Goal: Information Seeking & Learning: Find contact information

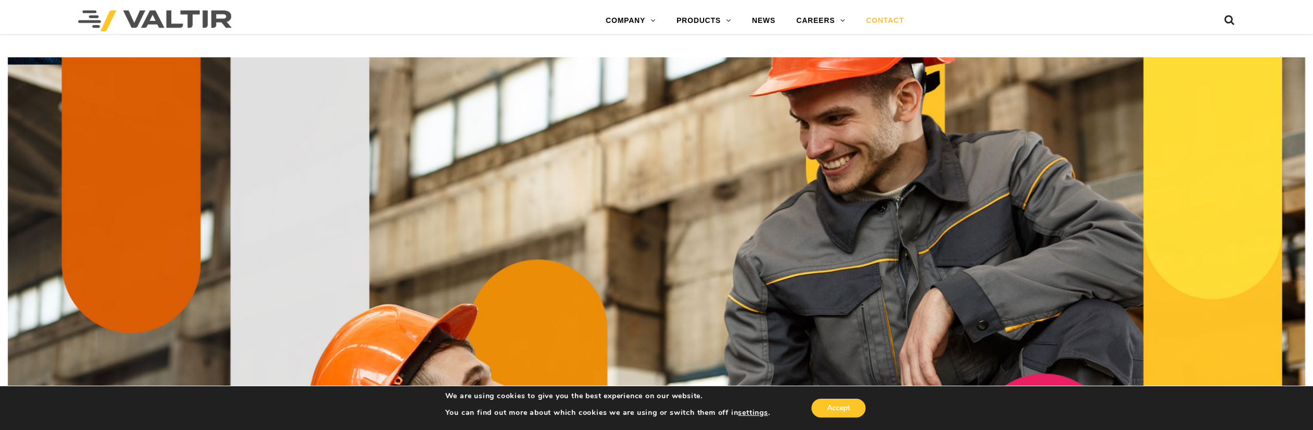
scroll to position [3125, 0]
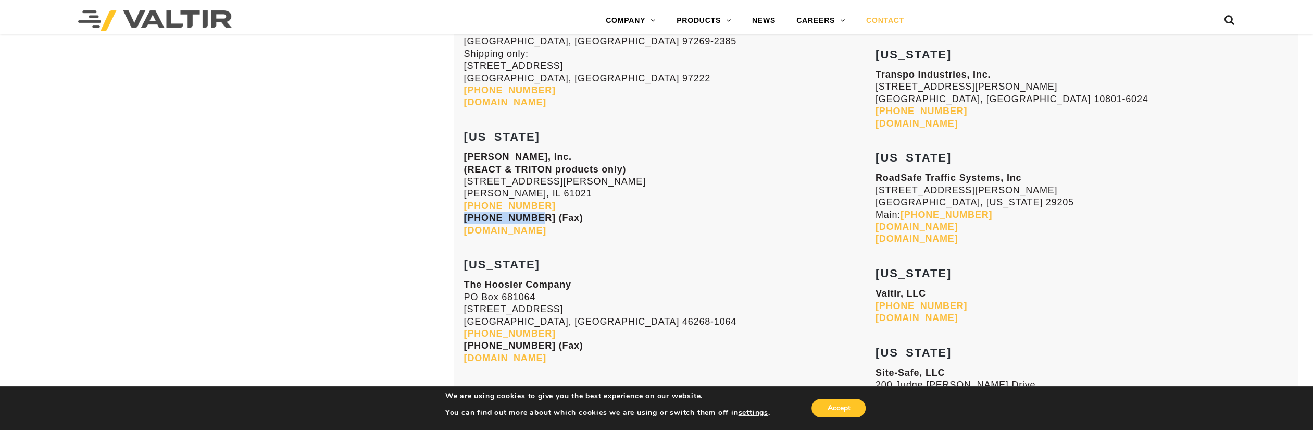
drag, startPoint x: 526, startPoint y: 215, endPoint x: 465, endPoint y: 215, distance: 61.5
click at [465, 215] on strong "[PHONE_NUMBER] (Fax)" at bounding box center [523, 217] width 119 height 10
copy strong "[PHONE_NUMBER]"
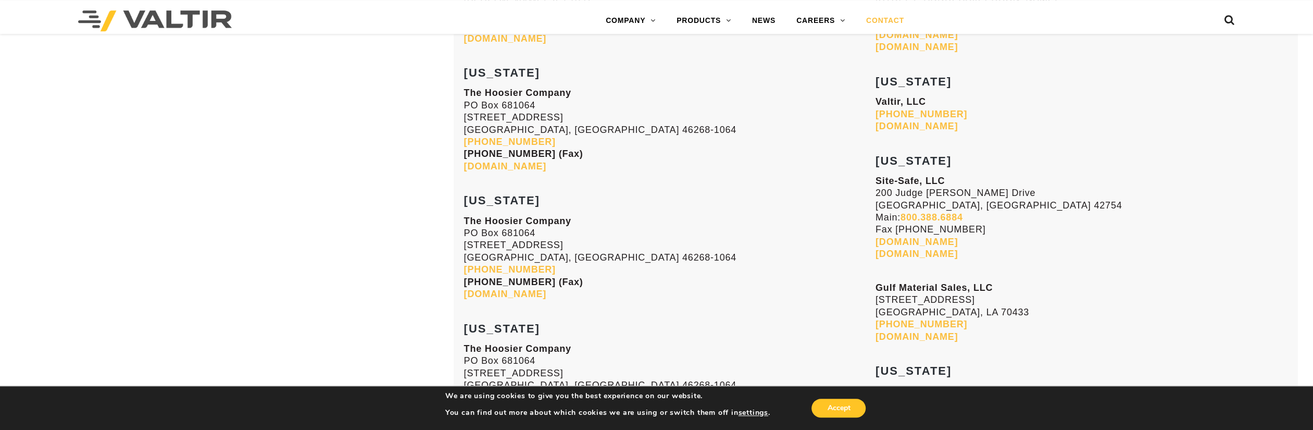
scroll to position [3395, 0]
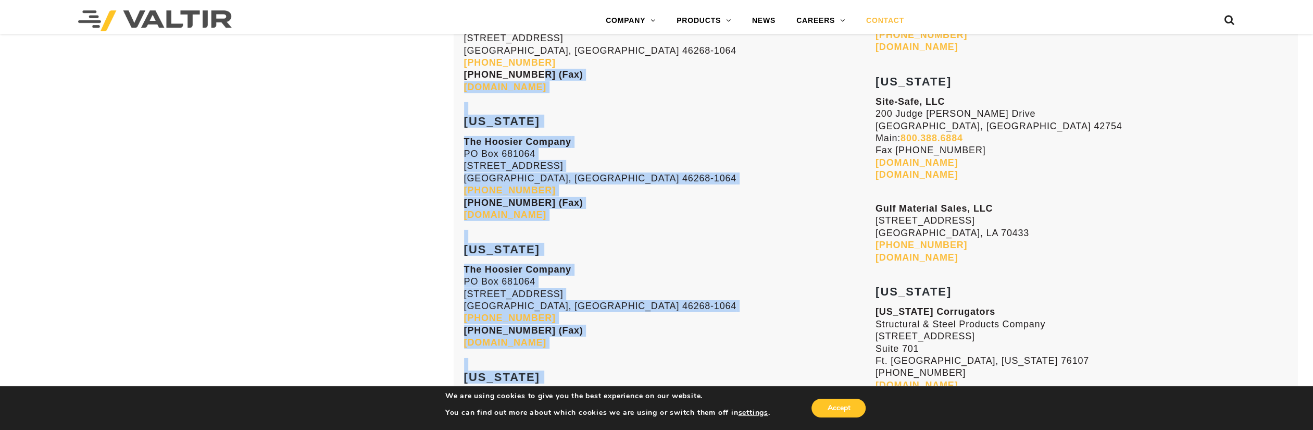
drag, startPoint x: 526, startPoint y: 73, endPoint x: 461, endPoint y: 72, distance: 65.1
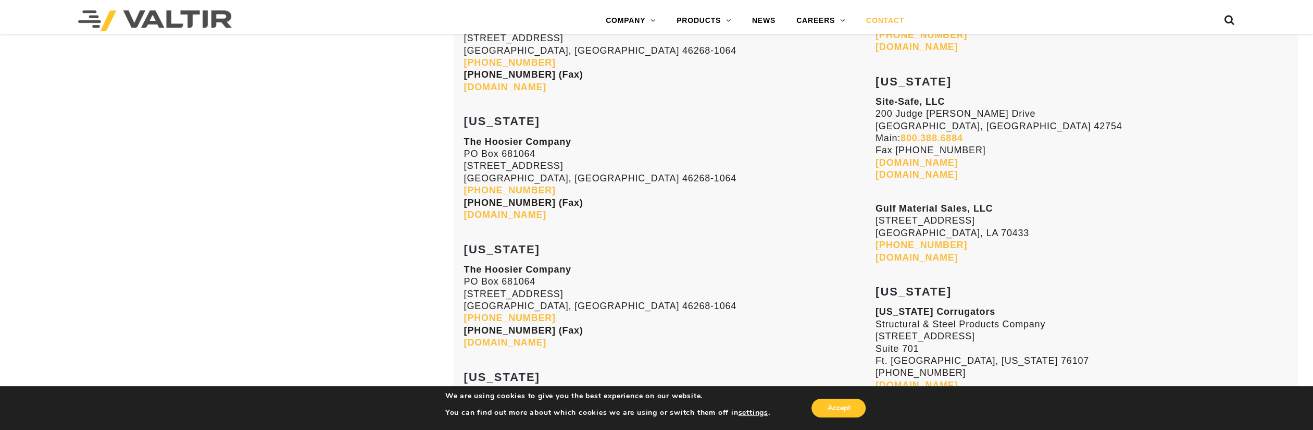
drag, startPoint x: 526, startPoint y: 74, endPoint x: 466, endPoint y: 73, distance: 60.9
click at [466, 73] on strong "[PHONE_NUMBER] (Fax)" at bounding box center [523, 74] width 119 height 10
copy strong "[PHONE_NUMBER]"
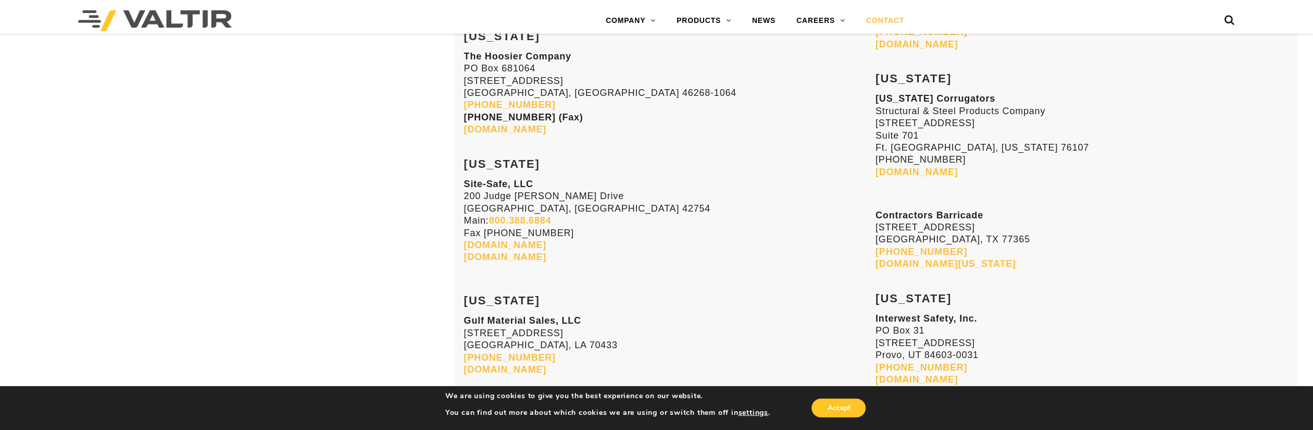
scroll to position [3612, 0]
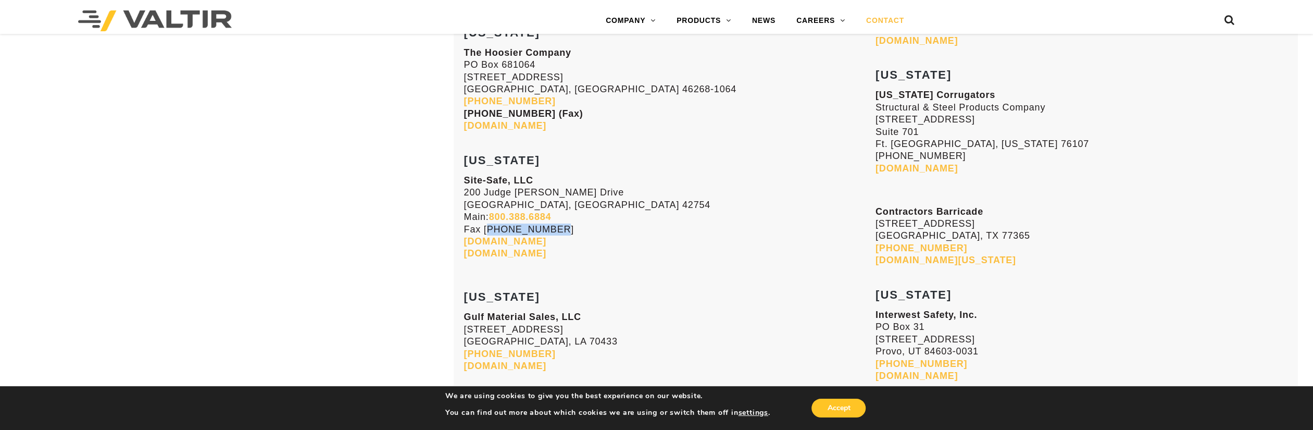
drag, startPoint x: 555, startPoint y: 227, endPoint x: 484, endPoint y: 228, distance: 70.3
click at [484, 228] on p "Site-Safe, LLC [STREET_ADDRESS][PERSON_NAME] Main: [PHONE_NUMBER] Fax [PHONE_NU…" at bounding box center [669, 216] width 411 height 85
copy p "270.230.0178"
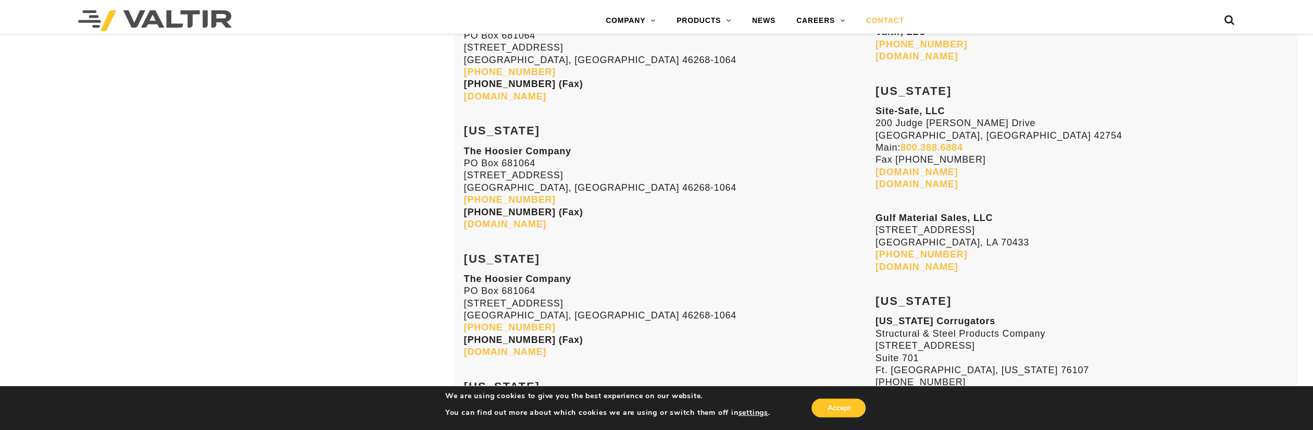
scroll to position [3341, 0]
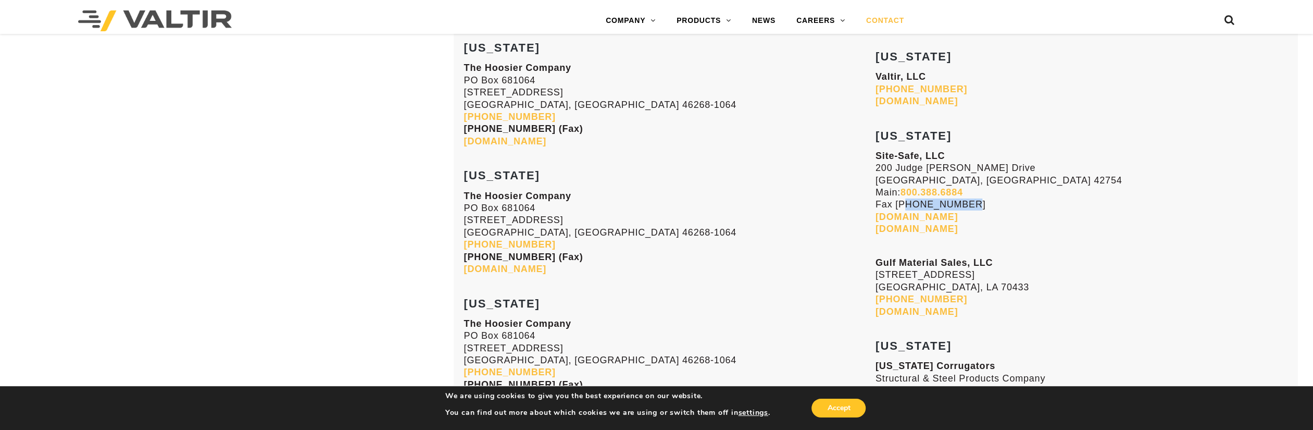
drag, startPoint x: 961, startPoint y: 205, endPoint x: 898, endPoint y: 202, distance: 63.1
click at [898, 202] on p "Site-Safe, LLC [STREET_ADDRESS][PERSON_NAME] Main: [PHONE_NUMBER] Fax [PHONE_NU…" at bounding box center [1080, 192] width 411 height 85
drag, startPoint x: 895, startPoint y: 200, endPoint x: 956, endPoint y: 203, distance: 61.0
click at [956, 203] on p "Site-Safe, LLC [STREET_ADDRESS][PERSON_NAME] Main: [PHONE_NUMBER] Fax [PHONE_NU…" at bounding box center [1080, 192] width 411 height 85
copy p "270.230.0178"
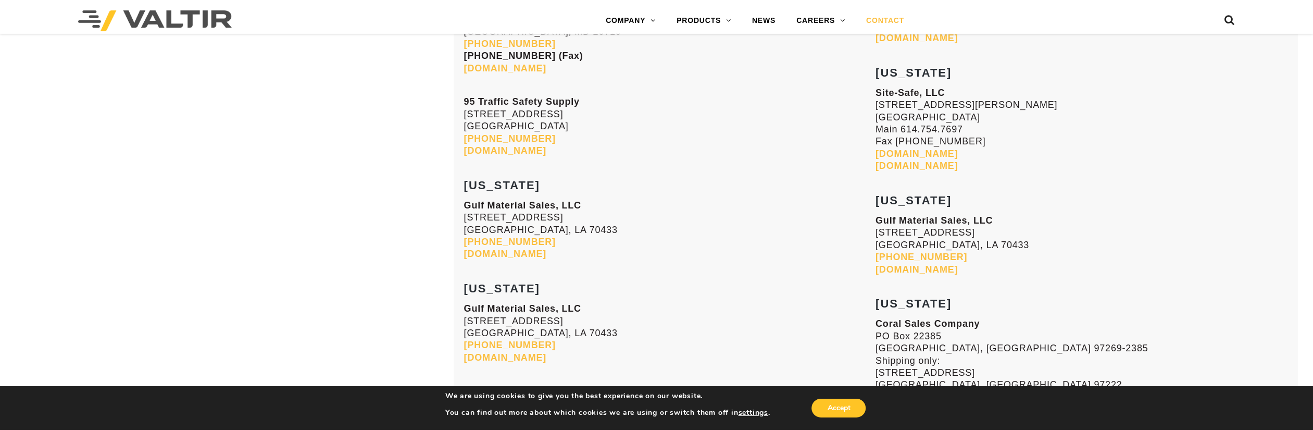
scroll to position [2583, 0]
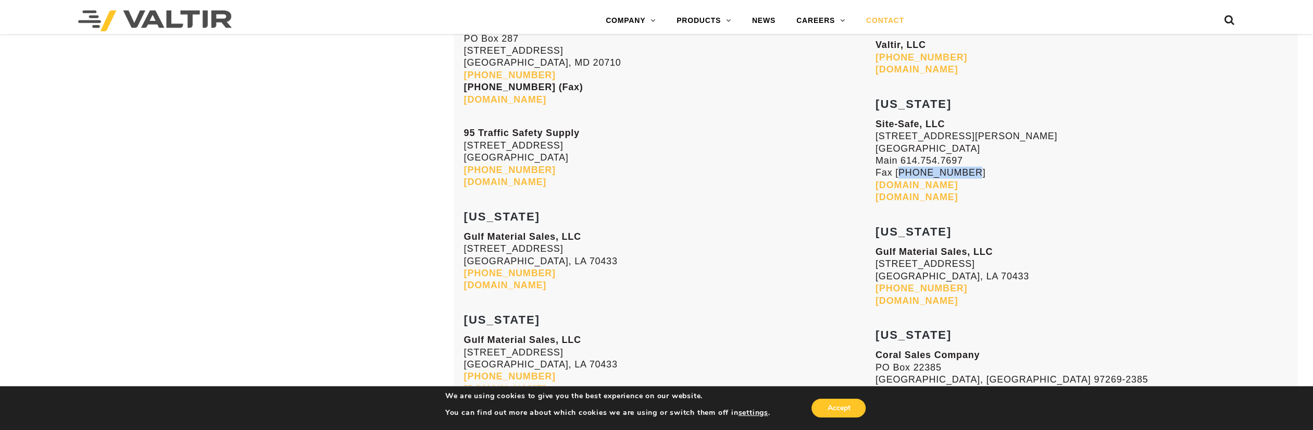
drag, startPoint x: 957, startPoint y: 170, endPoint x: 897, endPoint y: 168, distance: 59.9
click at [897, 168] on p "Site-Safe, LLC [STREET_ADDRESS][PERSON_NAME] Main [PHONE_NUMBER] Fax [PHONE_NUM…" at bounding box center [1080, 160] width 411 height 85
copy p "614.754.7954"
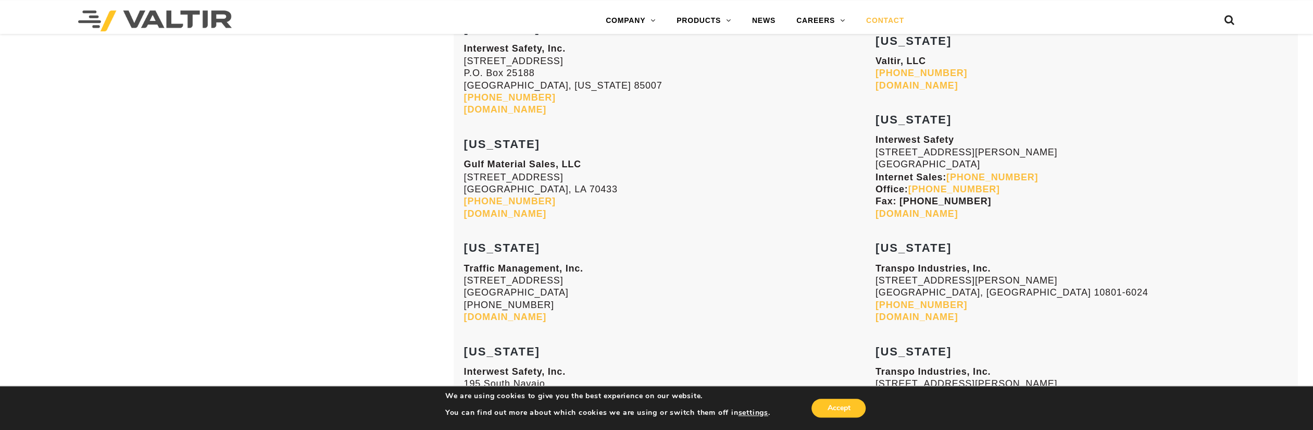
scroll to position [1771, 0]
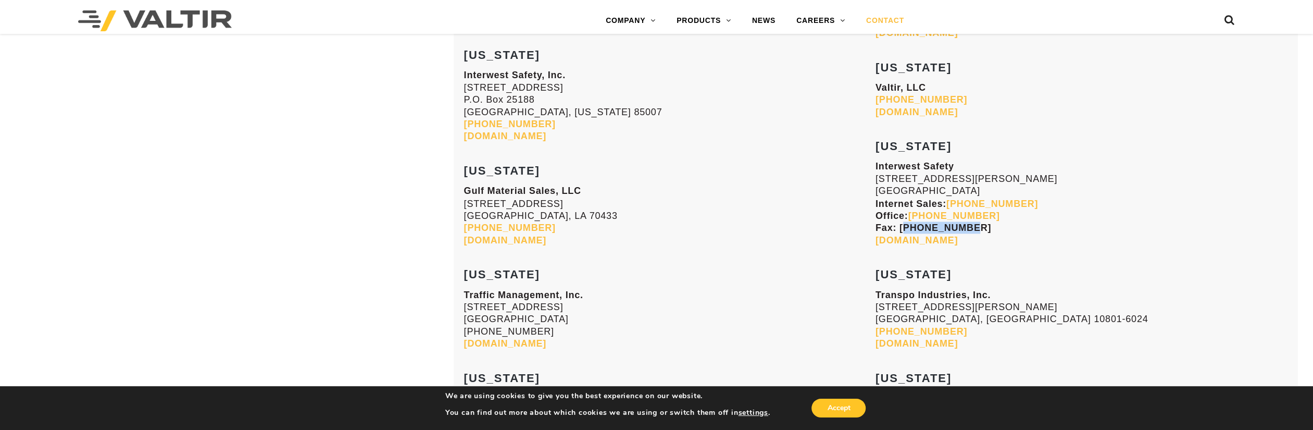
drag, startPoint x: 960, startPoint y: 227, endPoint x: 902, endPoint y: 224, distance: 57.8
click at [902, 224] on strong "Fax: [PHONE_NUMBER]" at bounding box center [933, 227] width 116 height 10
drag, startPoint x: 902, startPoint y: 224, endPoint x: 950, endPoint y: 223, distance: 48.4
click at [930, 222] on strong "Fax: [PHONE_NUMBER]" at bounding box center [933, 227] width 116 height 10
drag, startPoint x: 961, startPoint y: 227, endPoint x: 899, endPoint y: 224, distance: 62.0
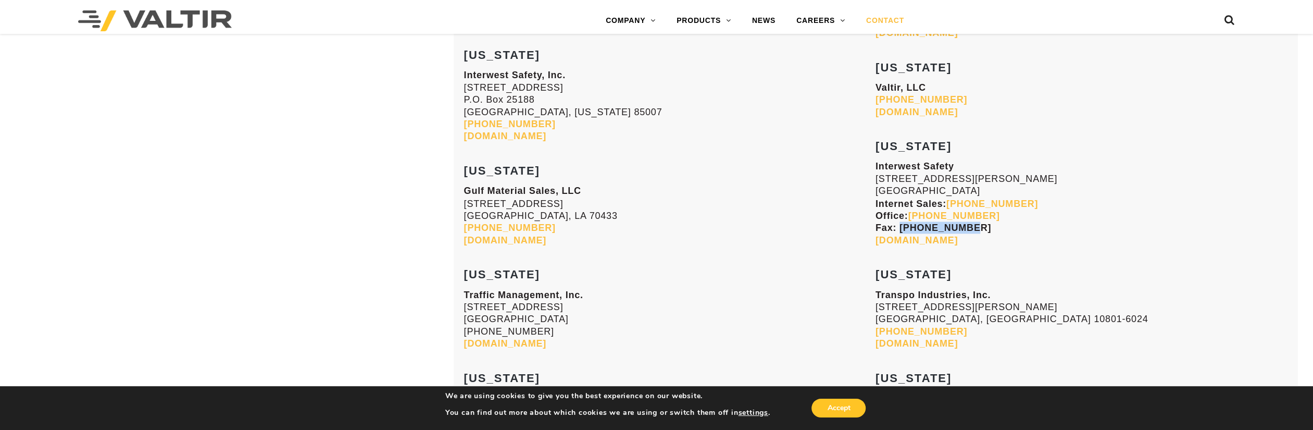
click at [899, 224] on strong "Fax: [PHONE_NUMBER]" at bounding box center [933, 227] width 116 height 10
copy strong "[PHONE_NUMBER]"
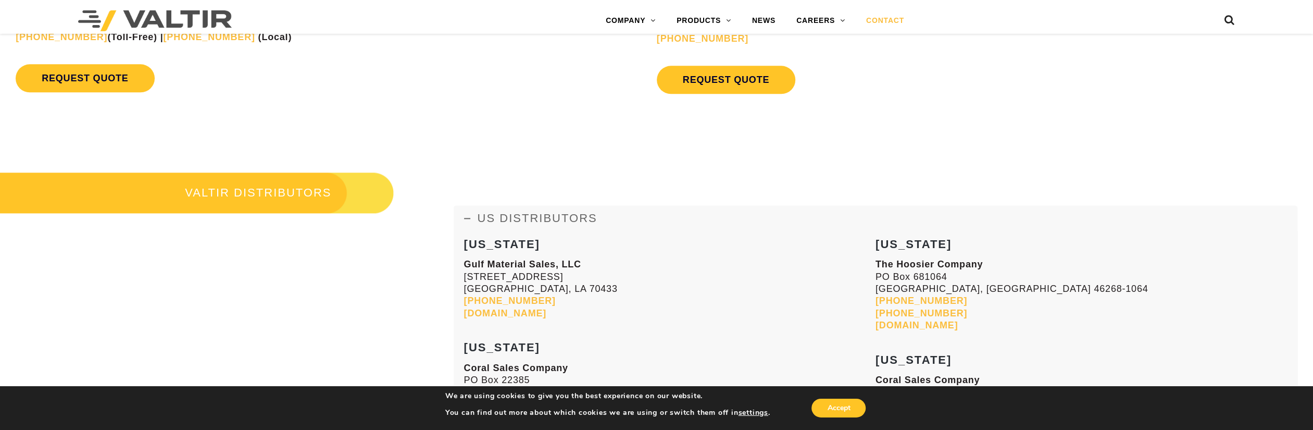
scroll to position [1337, 0]
